Goal: Find specific page/section: Find specific page/section

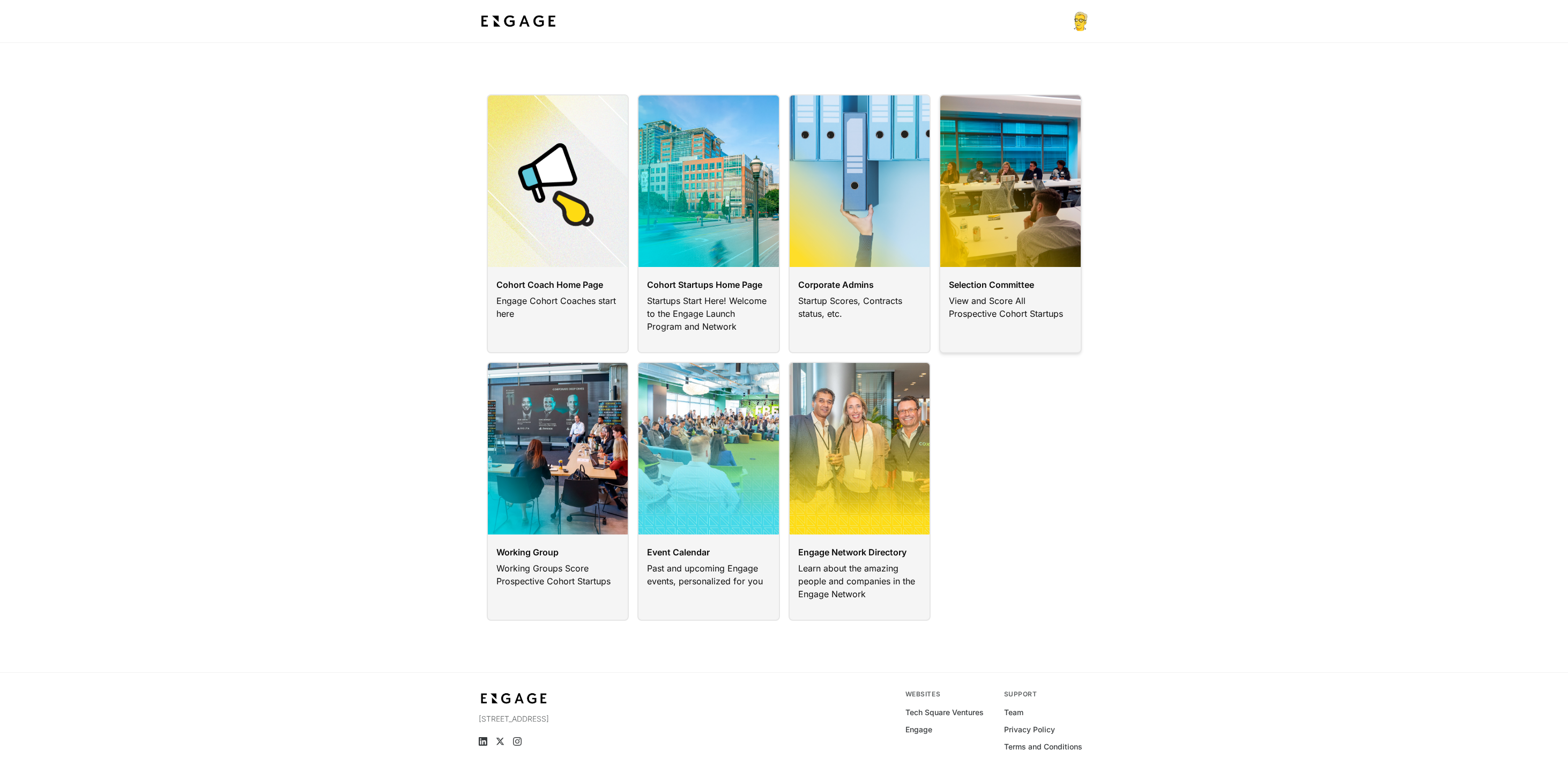
click at [973, 225] on link at bounding box center [1010, 223] width 142 height 259
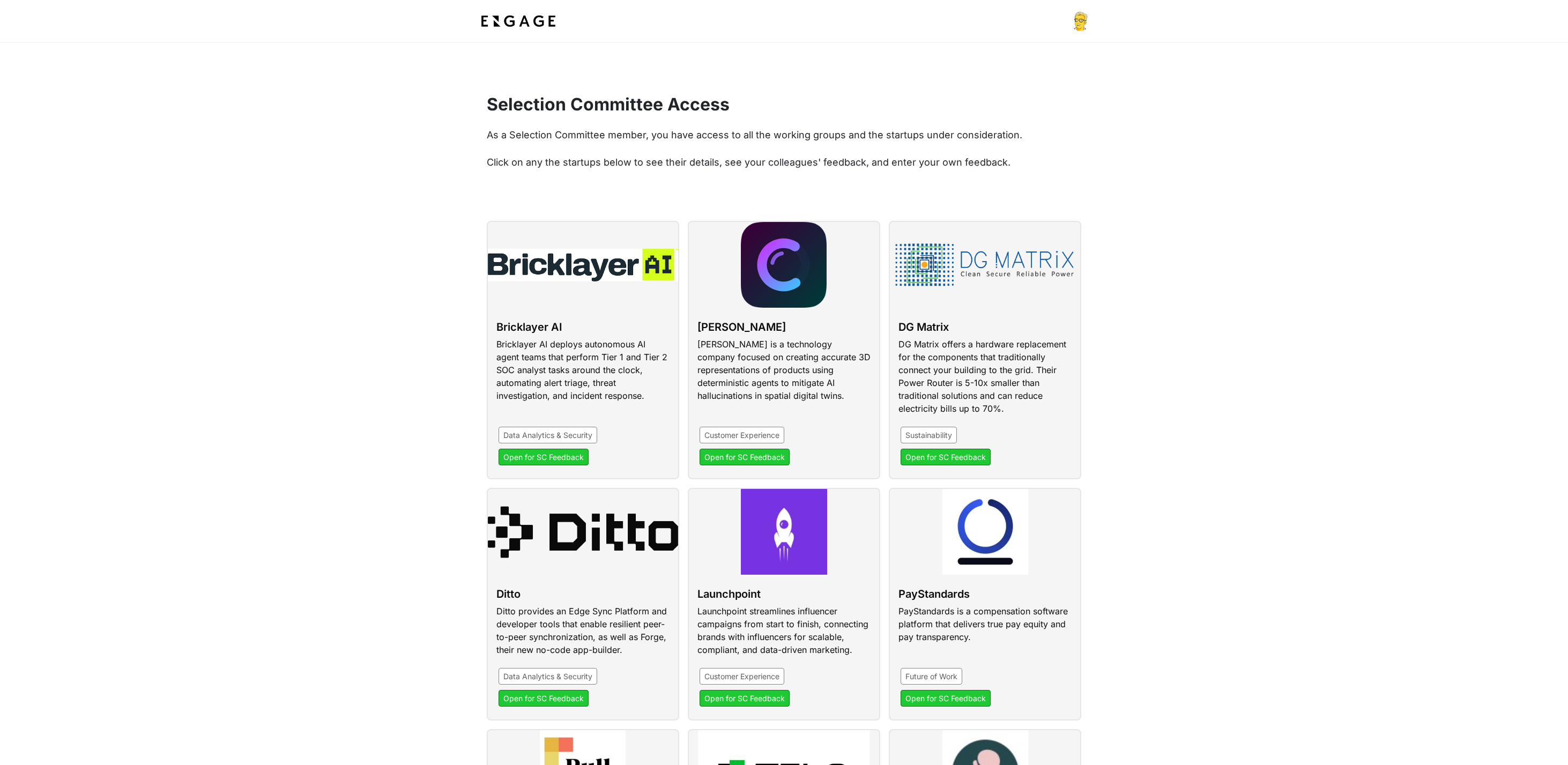
click at [516, 21] on img at bounding box center [518, 21] width 79 height 19
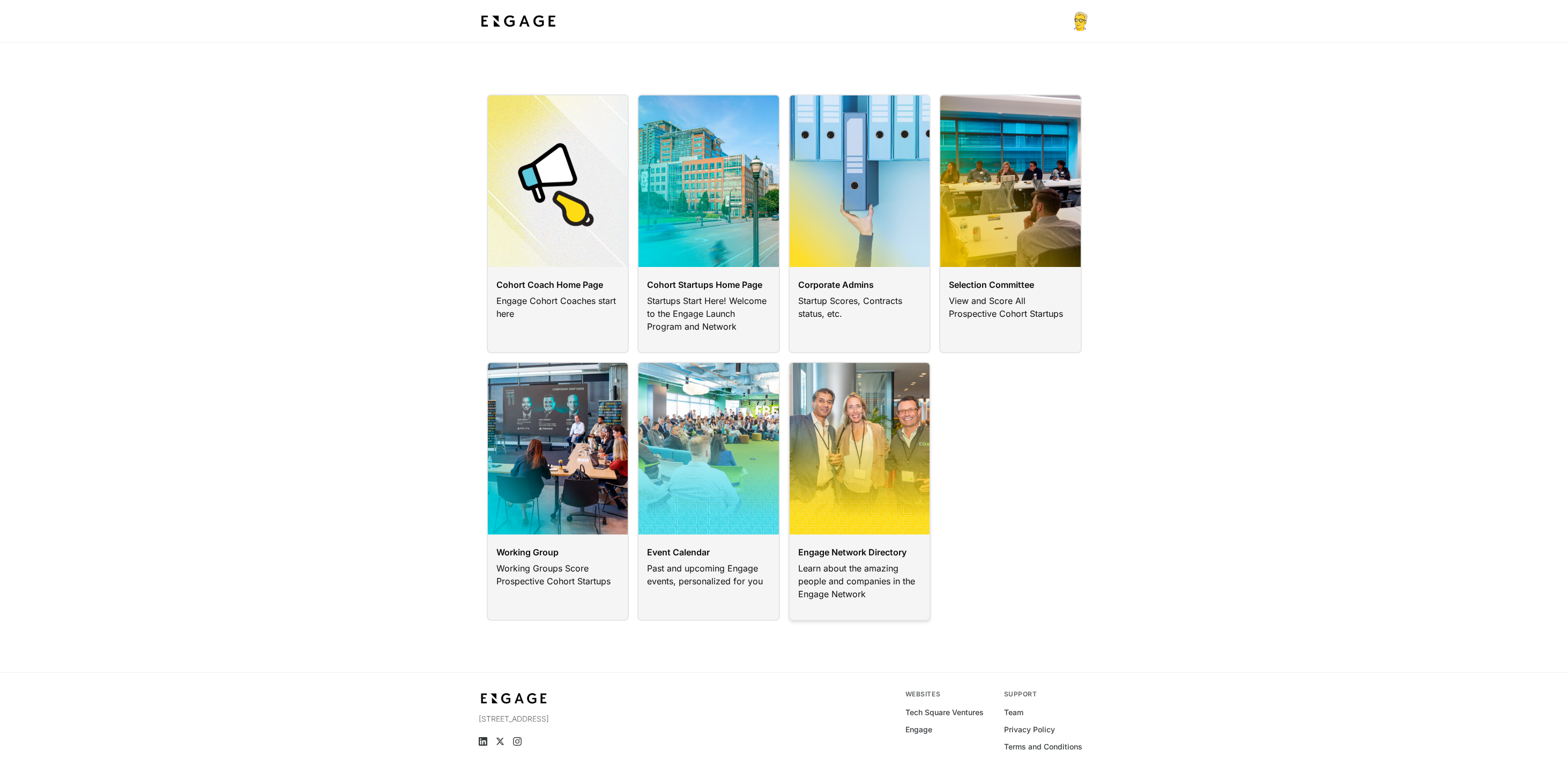
click at [850, 442] on link at bounding box center [859, 491] width 142 height 259
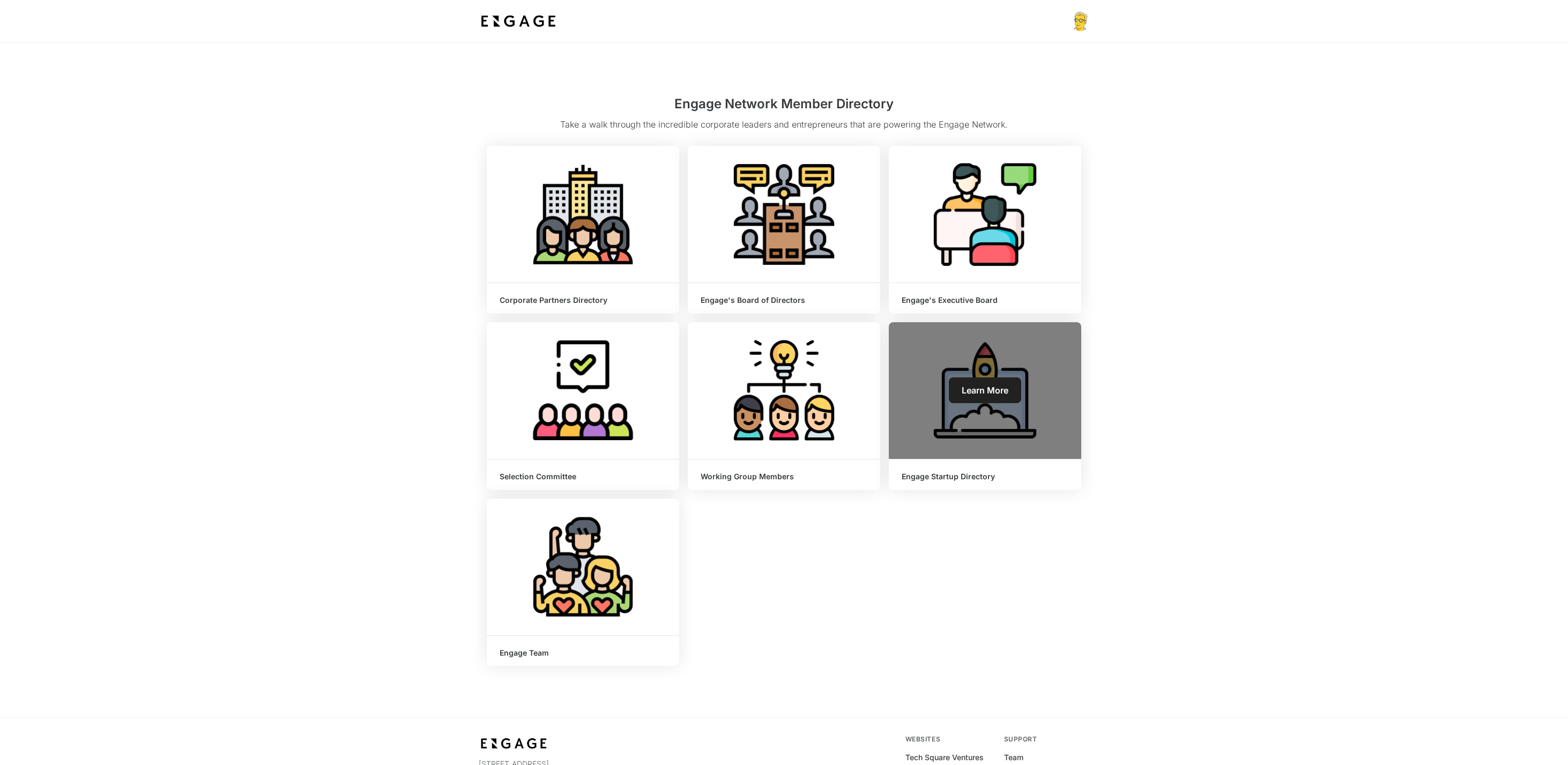
click at [978, 401] on link "Learn More" at bounding box center [985, 390] width 72 height 26
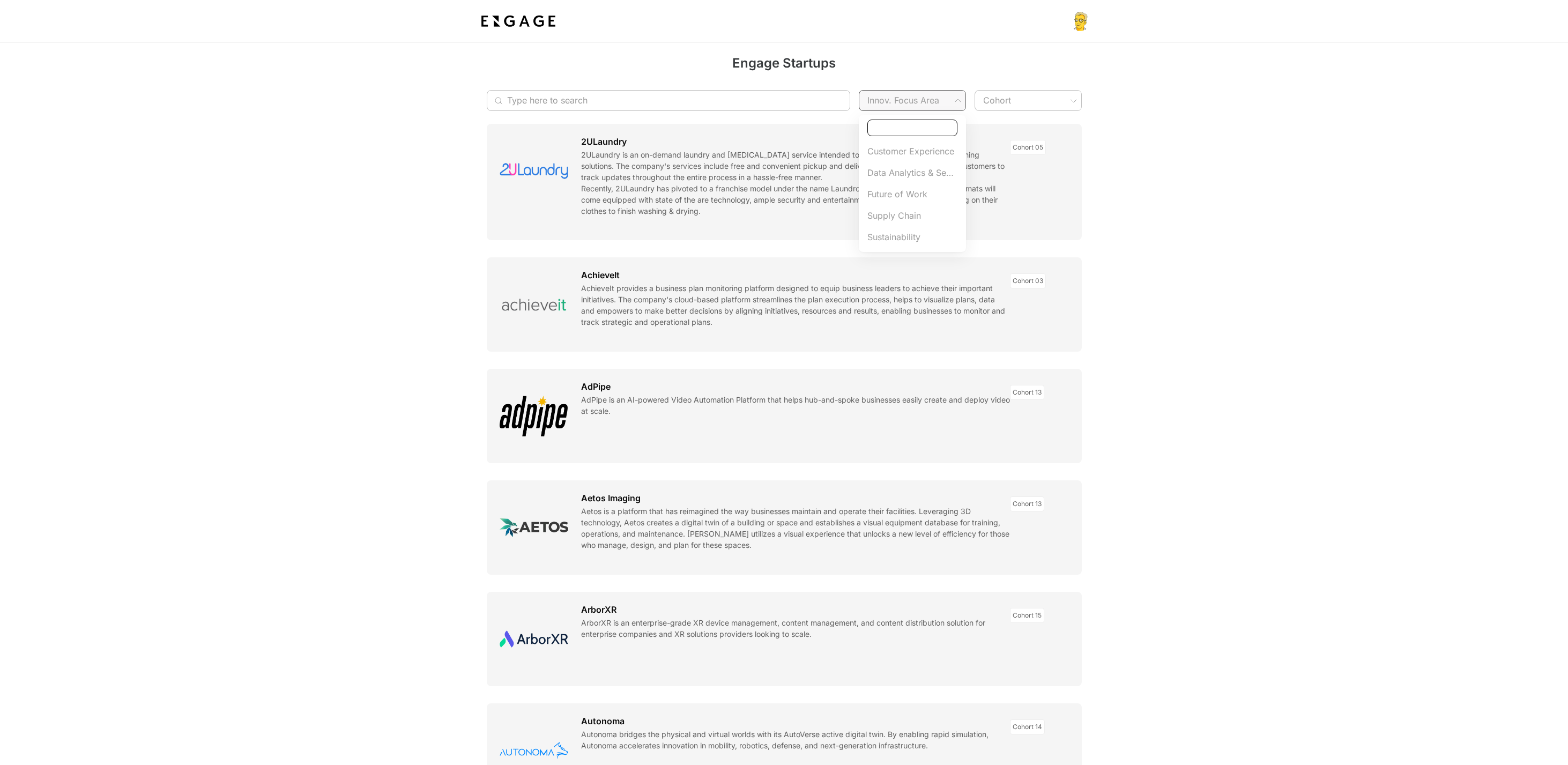
click at [908, 238] on span "Sustainability" at bounding box center [912, 237] width 90 height 13
type input "Sustainability"
